Goal: Task Accomplishment & Management: Manage account settings

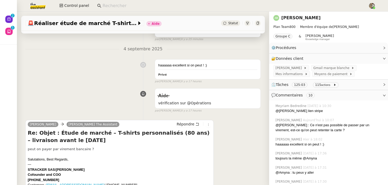
scroll to position [170, 0]
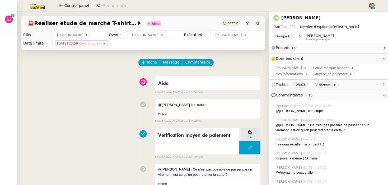
drag, startPoint x: 62, startPoint y: 35, endPoint x: 91, endPoint y: 35, distance: 28.8
click at [91, 35] on tr "Client Augustin De Boisse Owner Frédérique Albert Exécutant Amyna Mehrez" at bounding box center [143, 35] width 244 height 8
copy tr "[PERSON_NAME]"
click at [315, 17] on link "[PERSON_NAME]" at bounding box center [300, 17] width 39 height 5
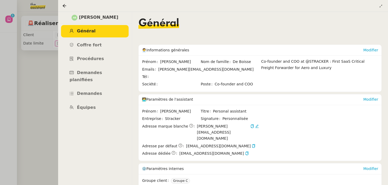
scroll to position [77, 0]
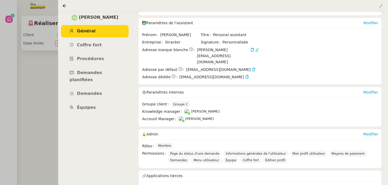
click at [180, 185] on link "cus_RLHgedLU9cUK3o" at bounding box center [177, 188] width 41 height 6
click at [92, 105] on span "Équipes" at bounding box center [86, 107] width 19 height 5
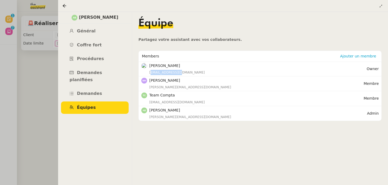
drag, startPoint x: 179, startPoint y: 74, endPoint x: 147, endPoint y: 74, distance: 32.2
click at [147, 74] on nz-list-item-meta "Axel BANDIAKY axel@stracker.fr" at bounding box center [253, 69] width 225 height 12
copy div "axel@stracker.fr"
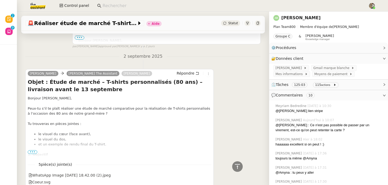
scroll to position [2546, 0]
click at [30, 154] on span "•••" at bounding box center [33, 153] width 10 height 4
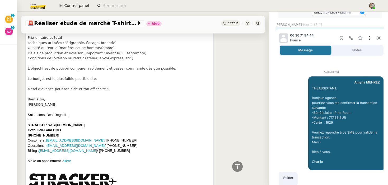
scroll to position [485, 0]
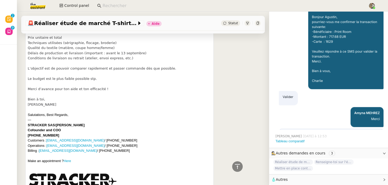
click at [297, 182] on span "🧴 Autres" at bounding box center [324, 180] width 106 height 6
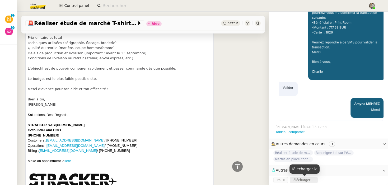
click at [299, 181] on span "Télécharger" at bounding box center [301, 180] width 18 height 4
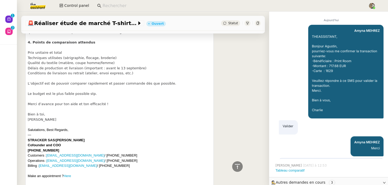
scroll to position [2993, 0]
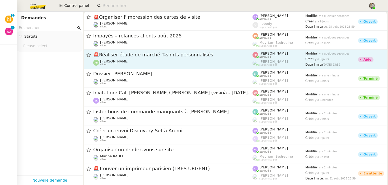
click at [130, 50] on link "🚨 Réaliser étude de marché T-shirts personnalisés [PERSON_NAME] client [PERSON_…" at bounding box center [235, 59] width 303 height 19
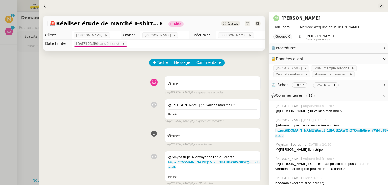
click at [381, 6] on icon at bounding box center [380, 5] width 3 height 3
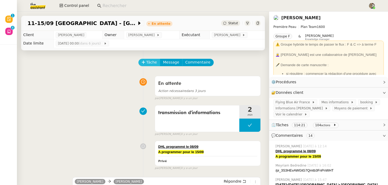
click at [149, 63] on span "Tâche" at bounding box center [151, 62] width 11 height 6
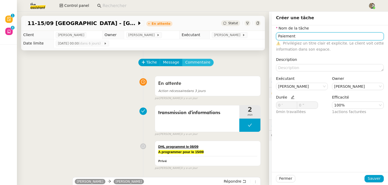
type input "Paiement"
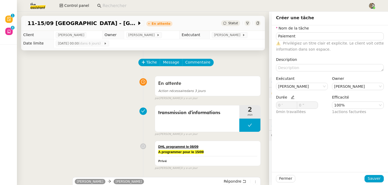
click at [291, 97] on icon at bounding box center [293, 98] width 4 height 4
drag, startPoint x: 280, startPoint y: 104, endPoint x: 261, endPoint y: 104, distance: 19.8
click at [262, 104] on app-ticket "11-15/09 Paris - Florence + cartons En attente Statut Client Pierre Mergui Owne…" at bounding box center [202, 99] width 371 height 174
type input "10 '"
click at [375, 177] on span "Sauver" at bounding box center [373, 179] width 13 height 6
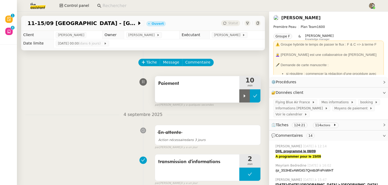
click at [251, 96] on button at bounding box center [255, 95] width 11 height 13
click at [232, 22] on span "Statut" at bounding box center [233, 23] width 10 height 4
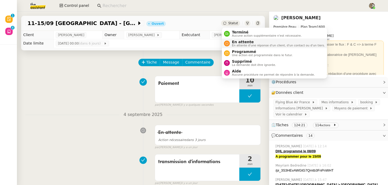
click at [238, 44] on span "En attente d'une réponse d'un client, d'un contact ou d'un tiers." at bounding box center [278, 45] width 93 height 3
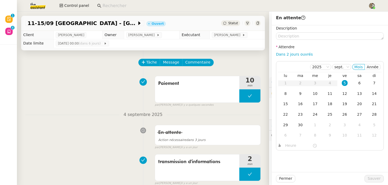
click at [295, 52] on div "Dans 2 jours ouvrés" at bounding box center [330, 54] width 108 height 6
click at [295, 53] on link "Dans 2 jours ouvrés" at bounding box center [294, 54] width 37 height 4
type input "07:00"
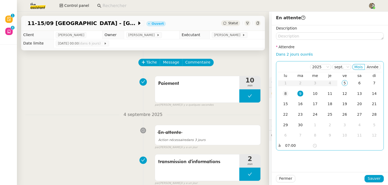
click at [286, 95] on div "8" at bounding box center [285, 94] width 6 height 6
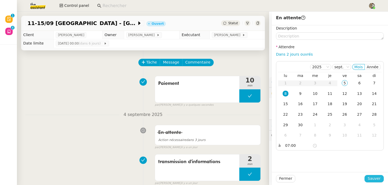
click at [374, 177] on span "Sauver" at bounding box center [373, 179] width 13 height 6
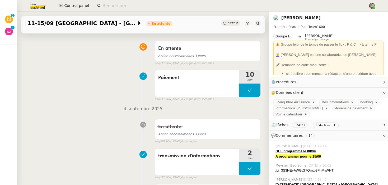
scroll to position [36, 0]
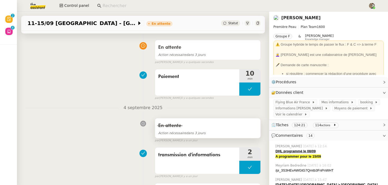
click at [196, 135] on span "Action nécessaire dans 3 jours" at bounding box center [181, 133] width 47 height 4
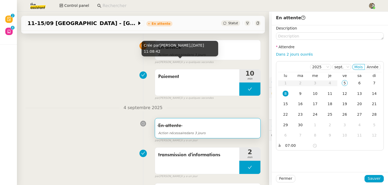
click at [188, 53] on div "Crée par Charles Guillot, 5 sept. 2025, 11:08:42" at bounding box center [180, 49] width 77 height 16
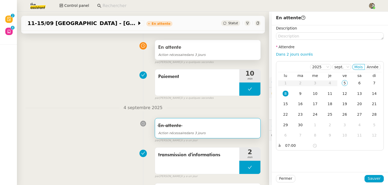
click at [238, 54] on div "Action nécessaire dans 3 jours" at bounding box center [207, 55] width 99 height 6
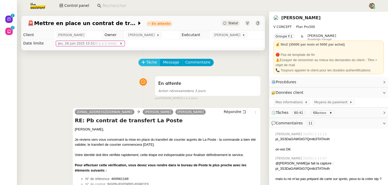
click at [150, 60] on span "Tâche" at bounding box center [151, 62] width 11 height 6
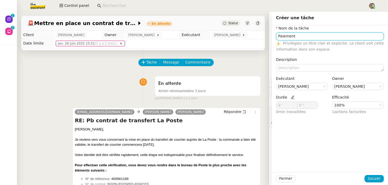
type input "Paiement"
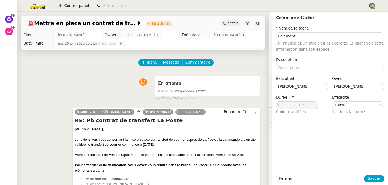
click at [292, 98] on icon at bounding box center [293, 98] width 4 height 4
click at [294, 103] on span at bounding box center [294, 104] width 3 height 3
type input "3 '"
click at [294, 103] on span at bounding box center [294, 104] width 3 height 3
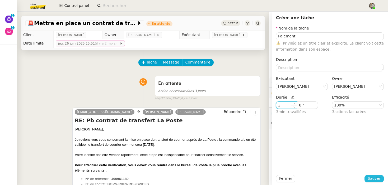
click at [378, 176] on span "Sauver" at bounding box center [373, 179] width 13 height 6
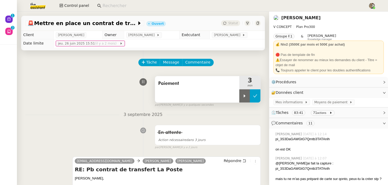
click at [255, 95] on icon at bounding box center [255, 96] width 4 height 4
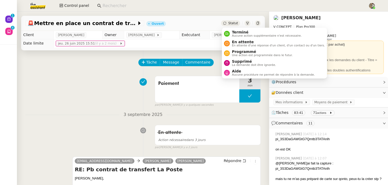
click at [226, 23] on icon at bounding box center [224, 23] width 3 height 3
click at [230, 41] on div "En attente En attente d'une réponse d'un client, d'un contact ou d'un tiers." at bounding box center [277, 43] width 95 height 7
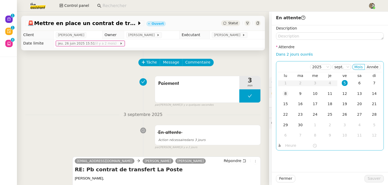
click at [285, 94] on div "8" at bounding box center [285, 94] width 6 height 6
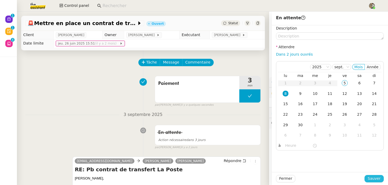
click at [370, 179] on span "Sauver" at bounding box center [373, 179] width 13 height 6
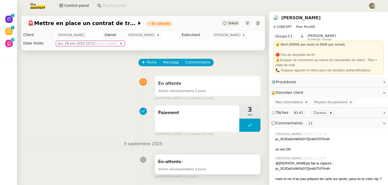
click at [204, 165] on div "En attente" at bounding box center [207, 162] width 99 height 8
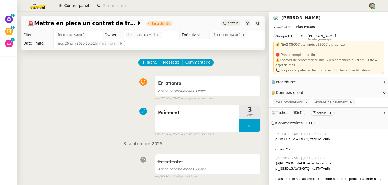
click at [295, 16] on link "Quang Tam NGUYEN" at bounding box center [300, 17] width 39 height 5
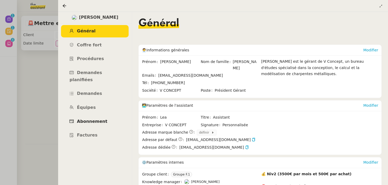
click at [93, 116] on link "Abonnement" at bounding box center [95, 122] width 68 height 12
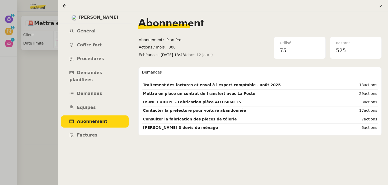
click at [30, 89] on div at bounding box center [194, 92] width 388 height 185
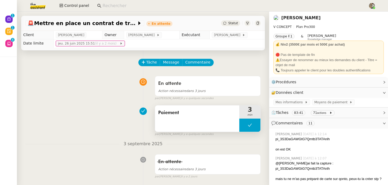
click at [189, 109] on span "Paiement" at bounding box center [197, 113] width 78 height 8
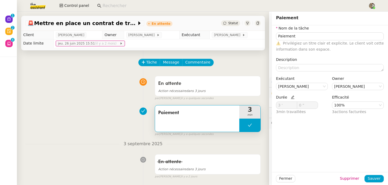
click at [292, 98] on icon at bounding box center [293, 98] width 4 height 4
type input "4 '"
click at [295, 103] on span at bounding box center [294, 104] width 3 height 3
click at [370, 178] on span "Sauver" at bounding box center [373, 179] width 13 height 6
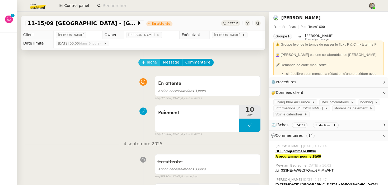
click at [147, 61] on span "Tâche" at bounding box center [151, 62] width 11 height 6
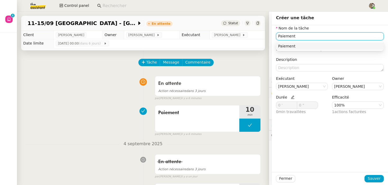
type input "Paiement"
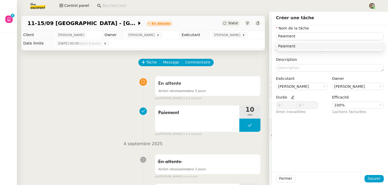
click at [291, 98] on icon at bounding box center [293, 98] width 4 height 4
click at [293, 102] on span at bounding box center [294, 104] width 6 height 4
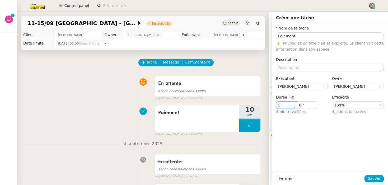
click at [293, 102] on span at bounding box center [294, 104] width 6 height 4
type input "6 '"
click at [294, 103] on icon at bounding box center [294, 104] width 2 height 2
click at [380, 179] on span "Sauver" at bounding box center [373, 179] width 13 height 6
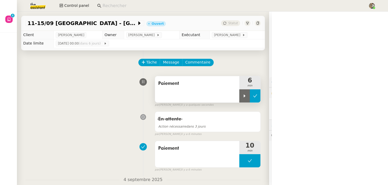
click at [256, 95] on icon at bounding box center [255, 96] width 4 height 4
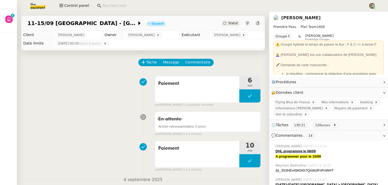
click at [233, 25] on span "Statut" at bounding box center [233, 23] width 10 height 4
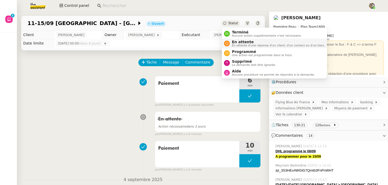
click at [234, 45] on span "En attente d'une réponse d'un client, d'un contact ou d'un tiers." at bounding box center [278, 45] width 93 height 3
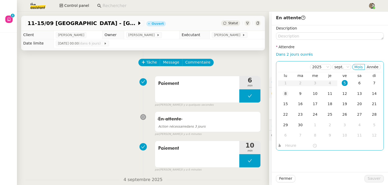
click at [286, 93] on div "8" at bounding box center [285, 94] width 6 height 6
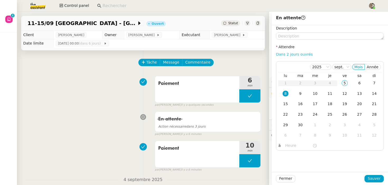
click at [291, 52] on link "Dans 2 jours ouvrés" at bounding box center [294, 54] width 37 height 4
type input "07:00"
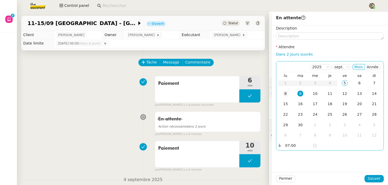
click at [287, 94] on div "8" at bounding box center [285, 94] width 6 height 6
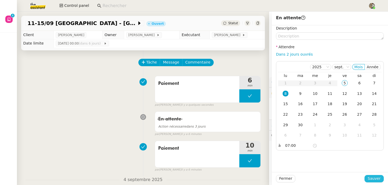
click at [376, 180] on span "Sauver" at bounding box center [373, 179] width 13 height 6
